Goal: Transaction & Acquisition: Purchase product/service

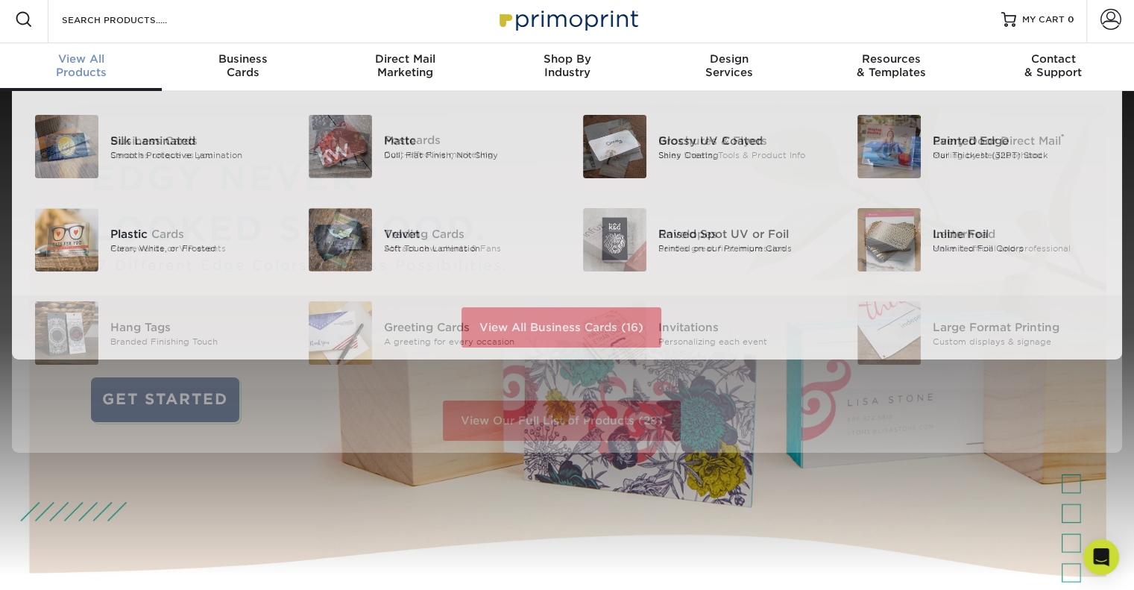
scroll to position [5, 0]
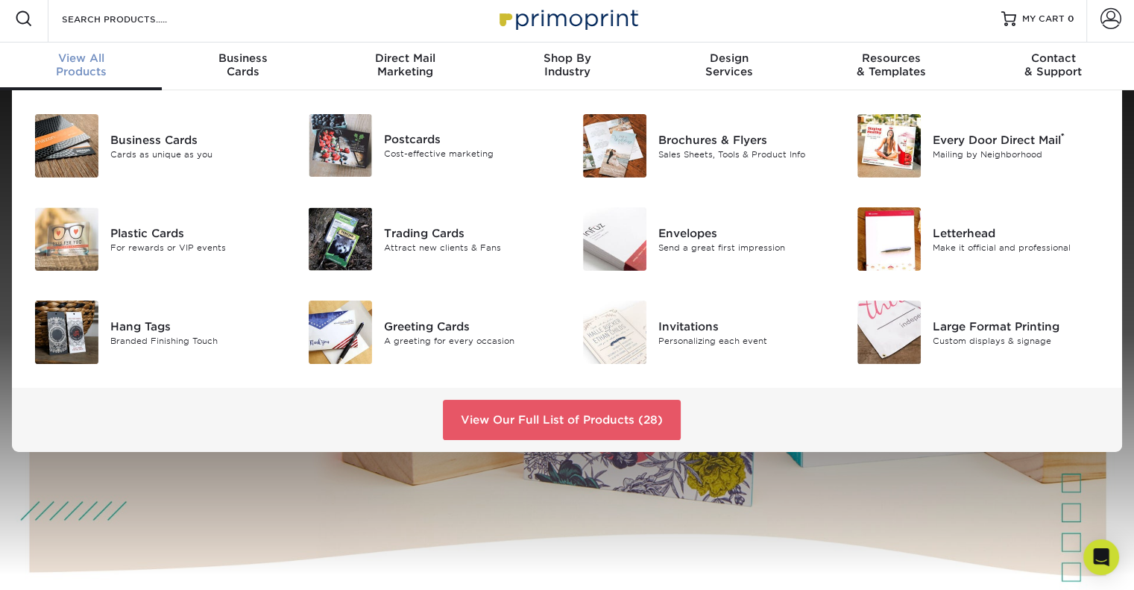
click at [403, 241] on div "Attract new clients & Fans" at bounding box center [470, 247] width 172 height 13
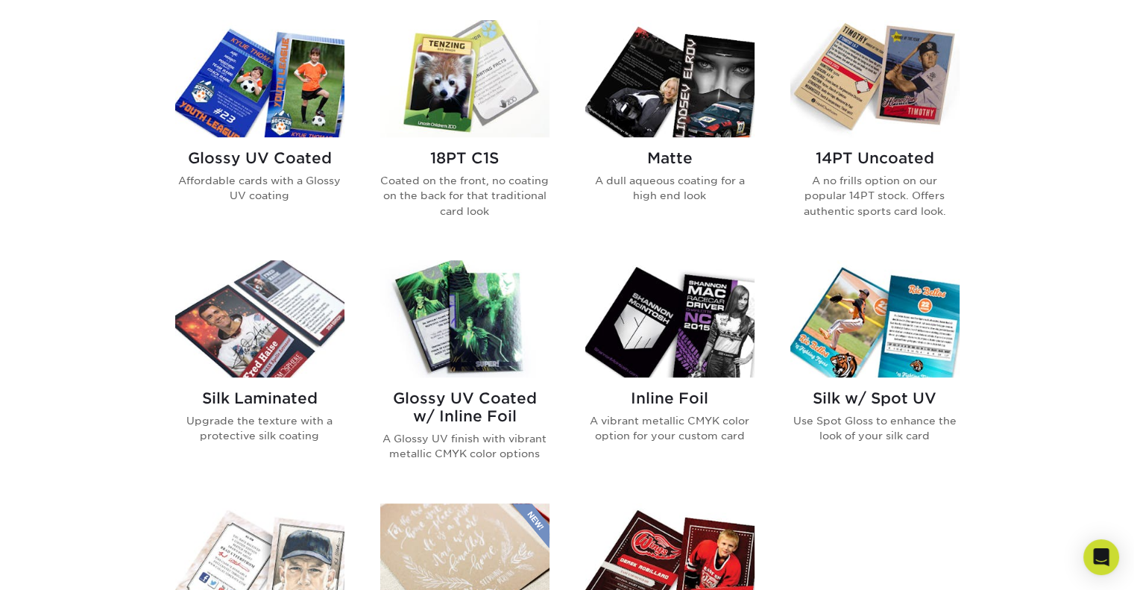
scroll to position [734, 0]
click at [261, 166] on div "Glossy UV Coated Affordable cards with a Glossy UV coating" at bounding box center [259, 182] width 169 height 90
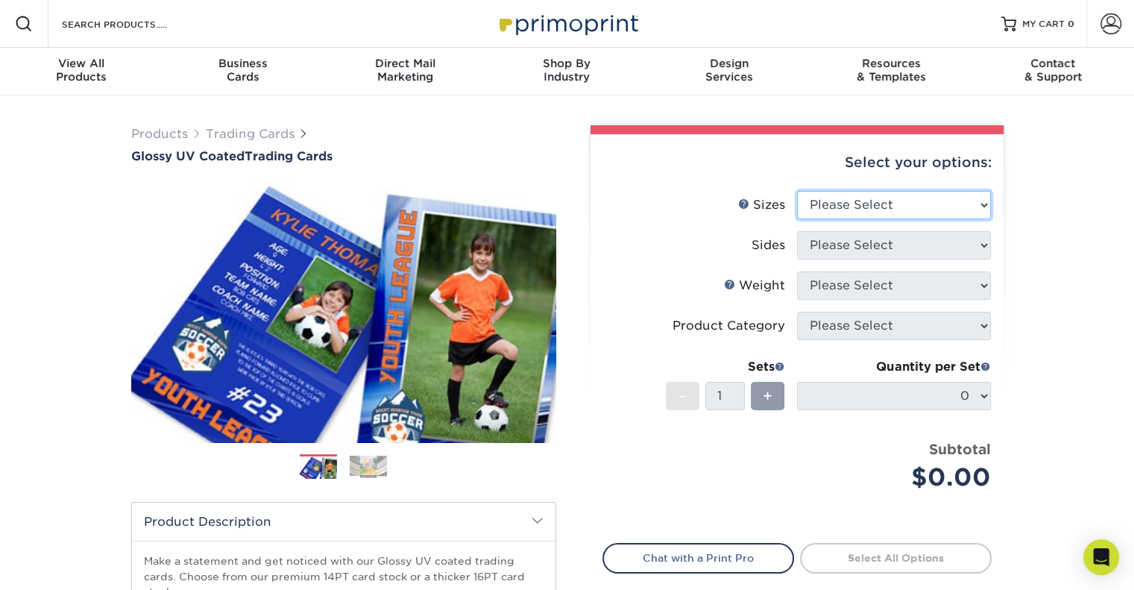
click at [877, 197] on select "Please Select 2.5" x 3.5"" at bounding box center [894, 205] width 194 height 28
click at [638, 225] on li "Sizes Help Sizes Please Select 2.5" x 3.5"" at bounding box center [797, 211] width 388 height 40
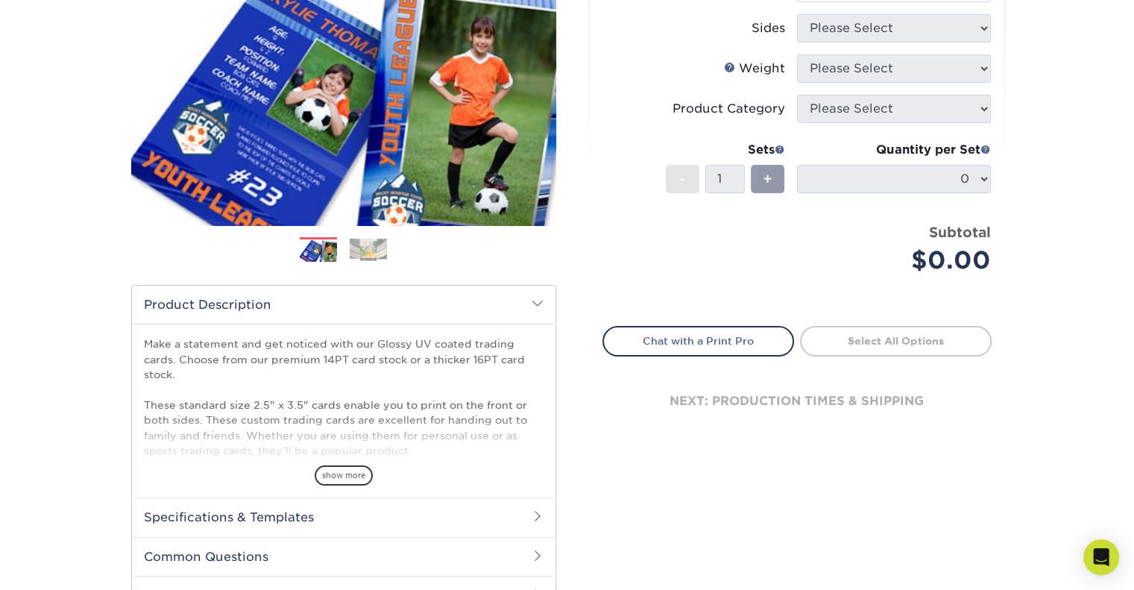
scroll to position [191, 0]
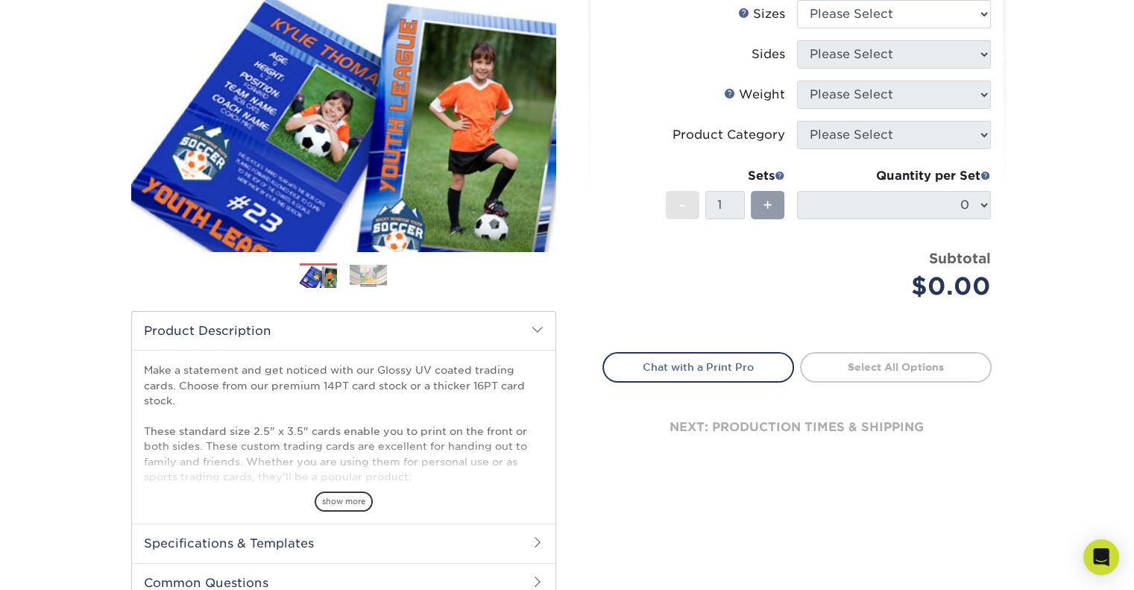
click at [372, 278] on img at bounding box center [368, 276] width 37 height 22
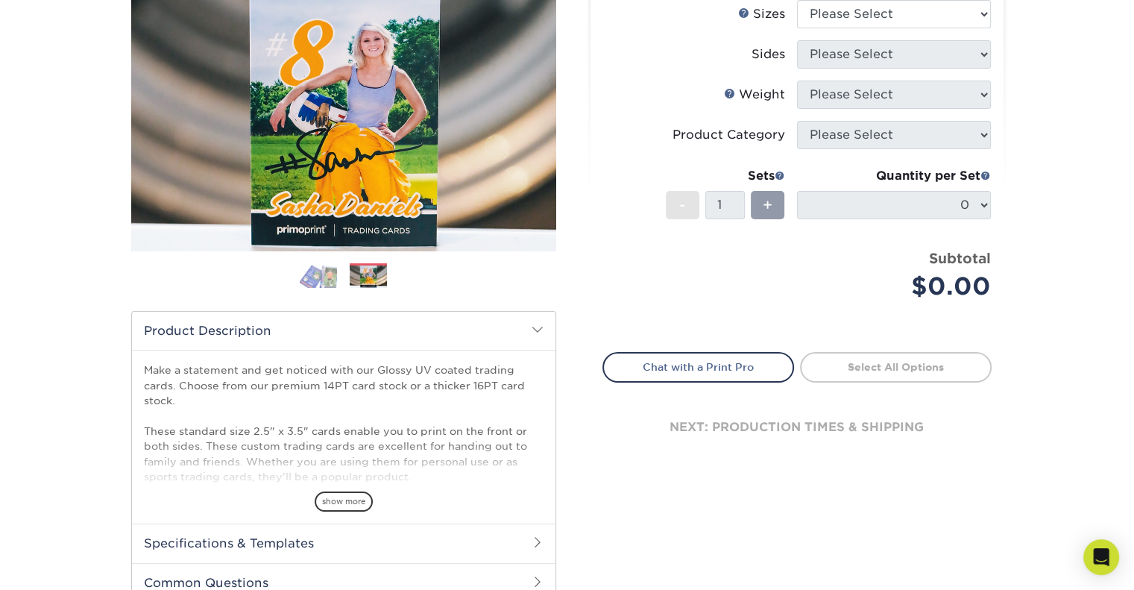
click at [321, 291] on ol at bounding box center [343, 281] width 425 height 36
click at [313, 277] on img at bounding box center [318, 275] width 37 height 25
